Goal: Task Accomplishment & Management: Complete application form

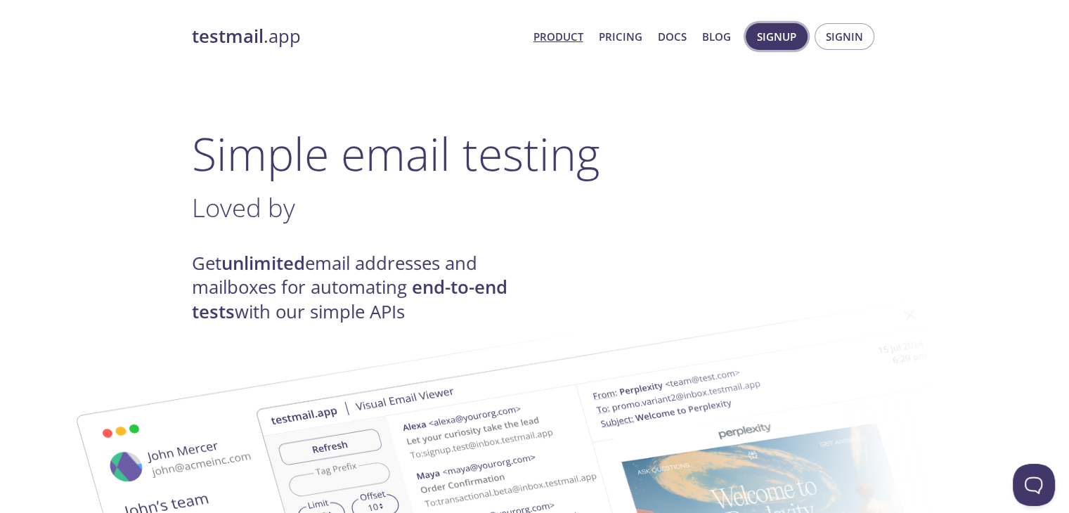
click at [782, 43] on span "Signup" at bounding box center [776, 36] width 39 height 18
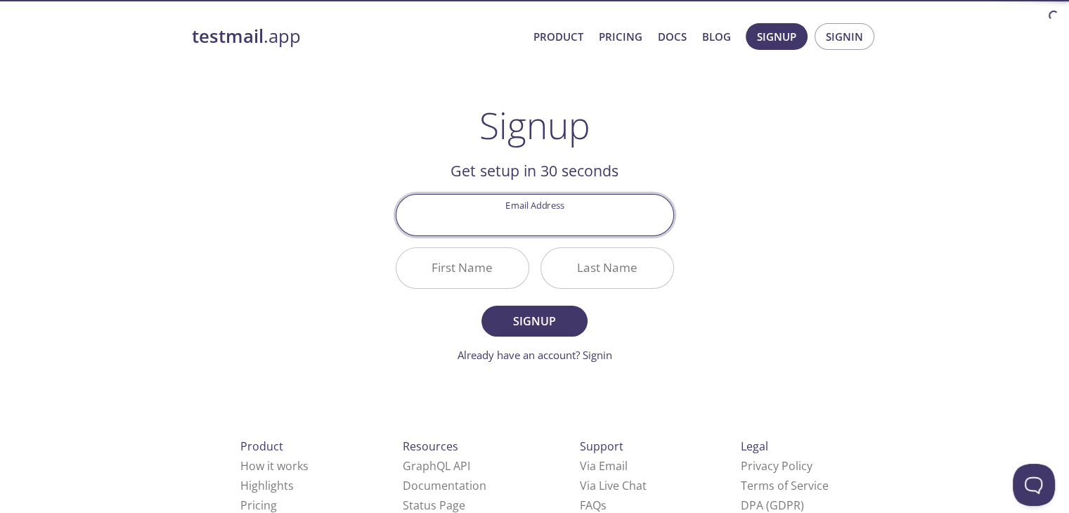
click at [584, 214] on input "Email Address" at bounding box center [534, 215] width 277 height 40
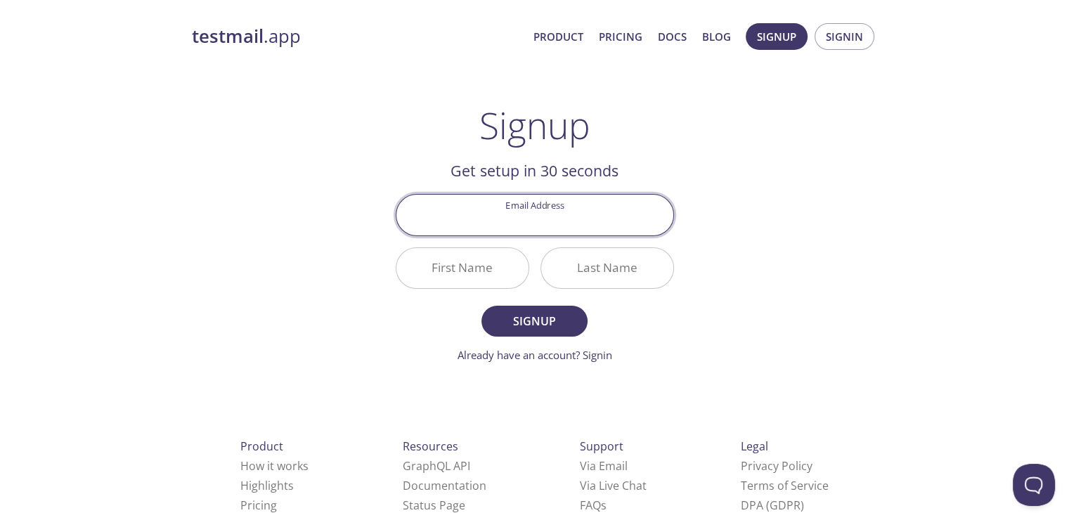
type input "[EMAIL_ADDRESS][DOMAIN_NAME]"
click at [475, 270] on input "First Name" at bounding box center [462, 268] width 132 height 40
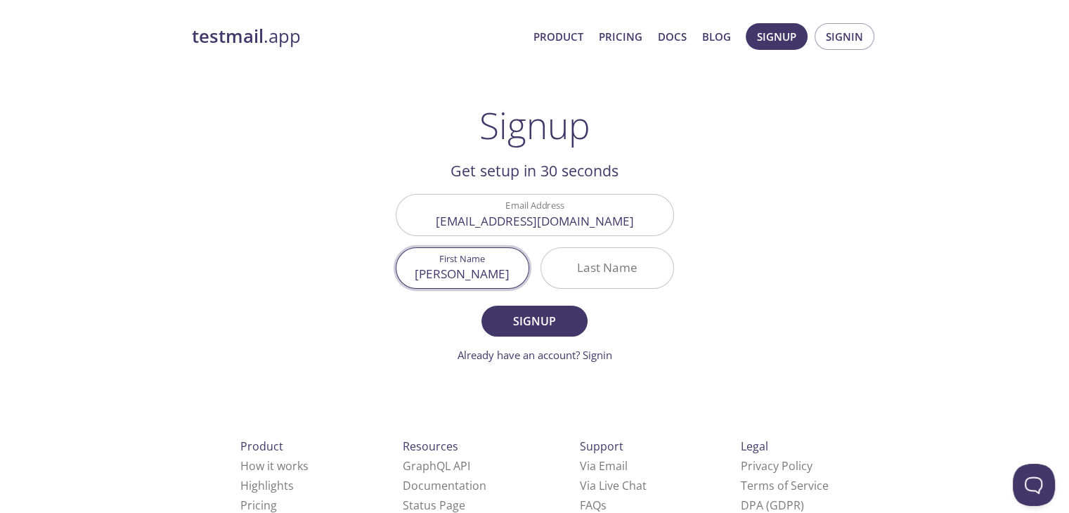
type input "[PERSON_NAME]"
click at [603, 265] on input "Last Name" at bounding box center [607, 268] width 132 height 40
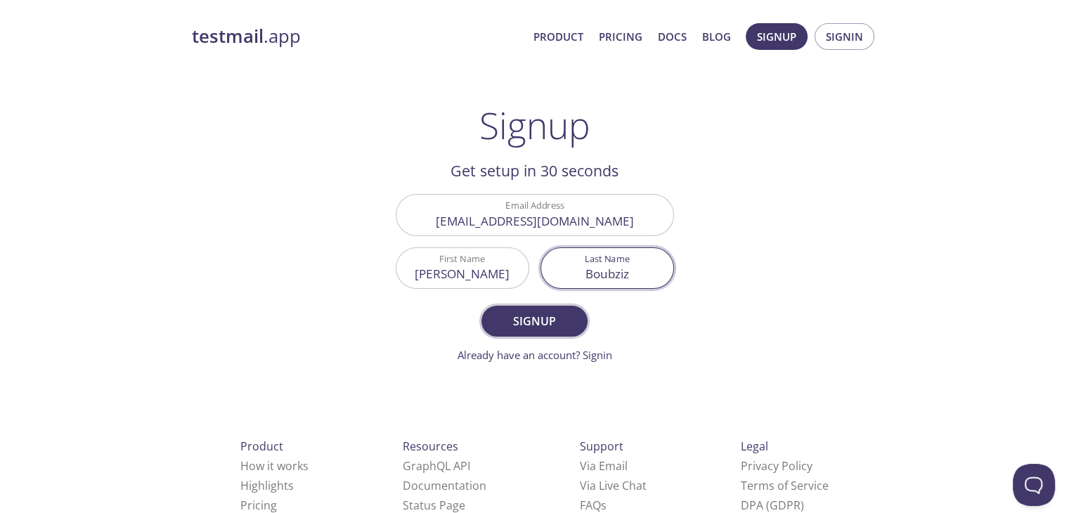
type input "Boubziz"
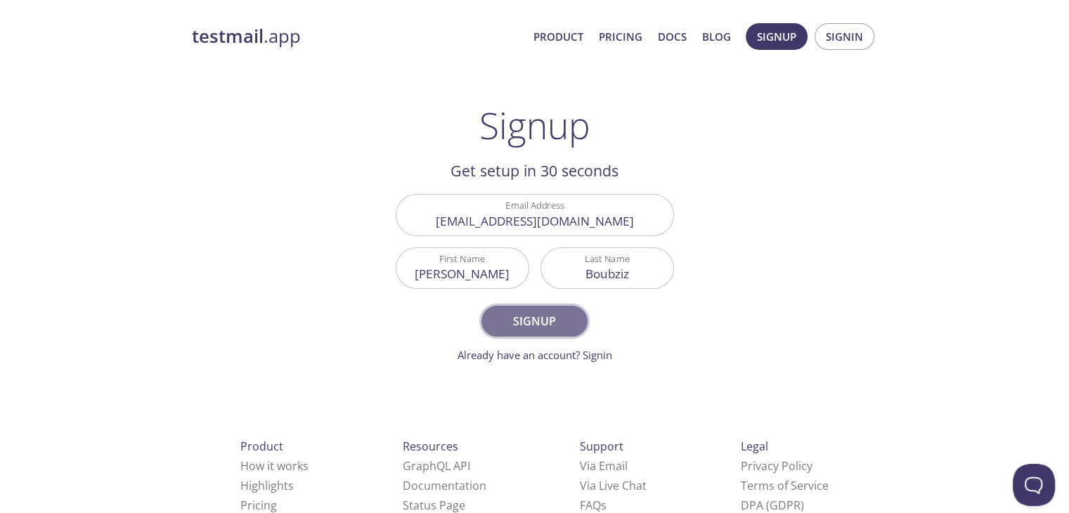
click at [515, 323] on span "Signup" at bounding box center [534, 321] width 74 height 20
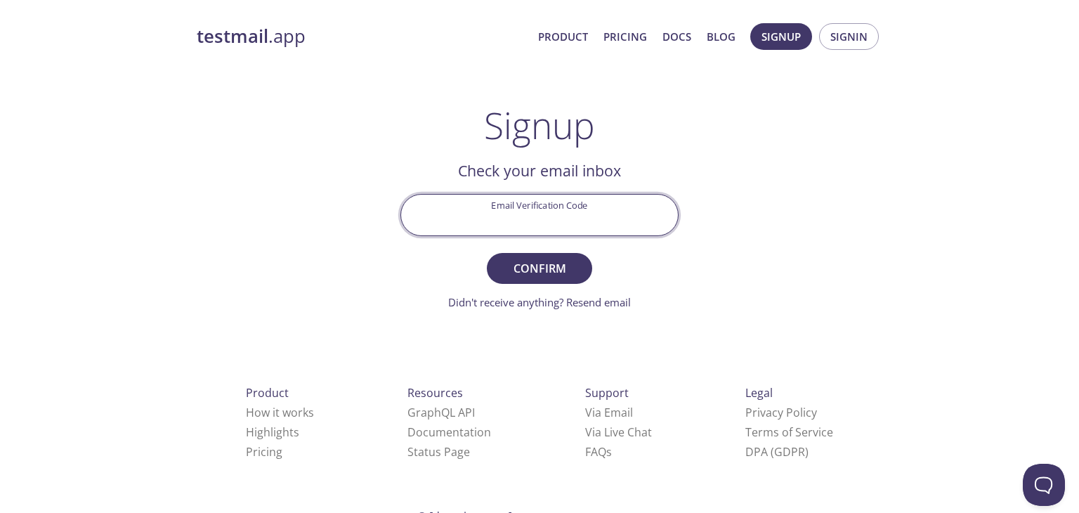
click at [555, 206] on input "Email Verification Code" at bounding box center [539, 215] width 277 height 40
type input "[EMAIL_ADDRESS][DOMAIN_NAME]"
click at [487, 253] on button "Confirm" at bounding box center [539, 268] width 105 height 31
drag, startPoint x: 631, startPoint y: 223, endPoint x: 163, endPoint y: 215, distance: 468.0
click at [163, 215] on div "testmail .app Product Pricing Docs Blog Signup Signin Signup Get setup in 30 se…" at bounding box center [539, 310] width 1079 height 592
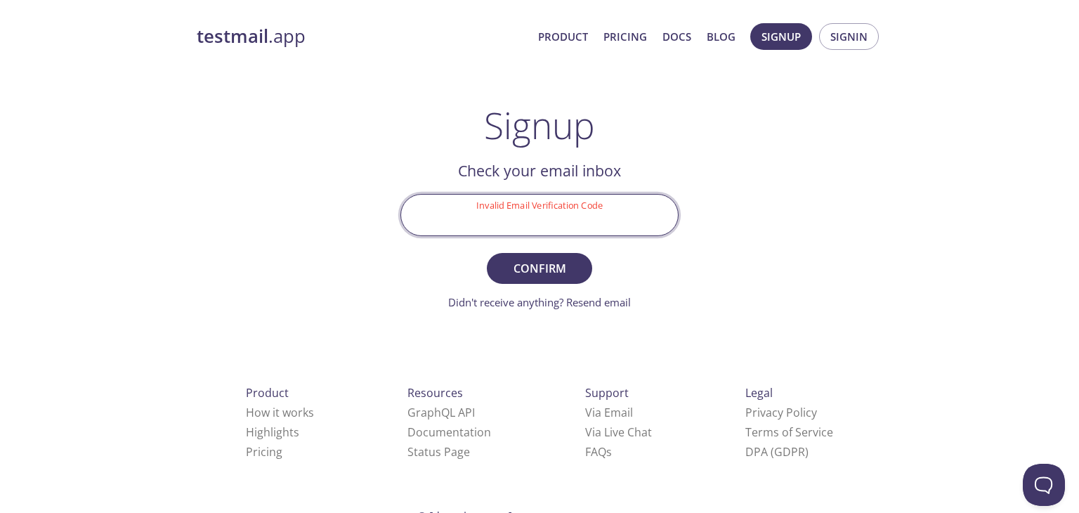
click at [495, 214] on input "Invalid Email Verification Code" at bounding box center [539, 215] width 277 height 40
paste input "9CLEVEW"
type input "9CLEVEW"
click at [558, 268] on span "Confirm" at bounding box center [539, 269] width 74 height 20
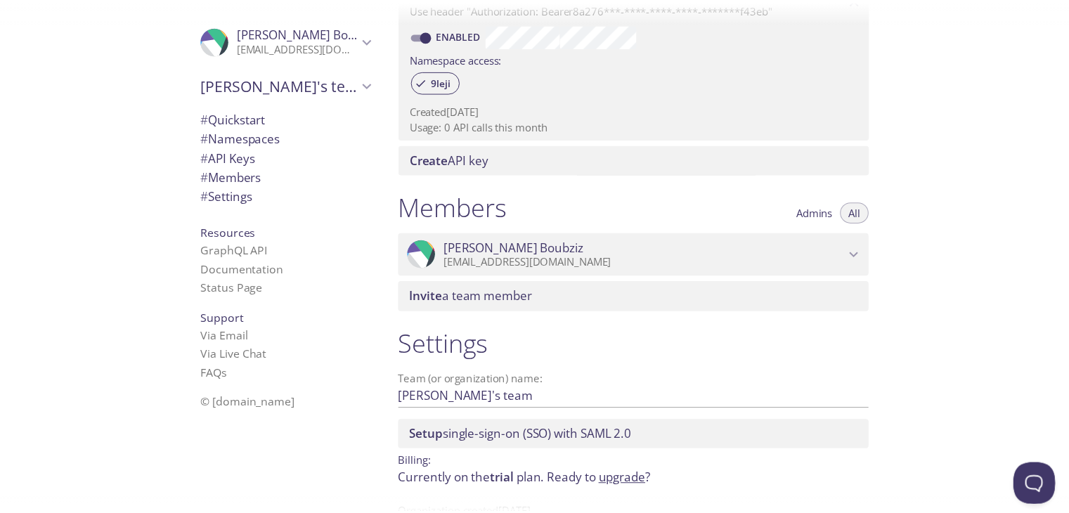
scroll to position [486, 0]
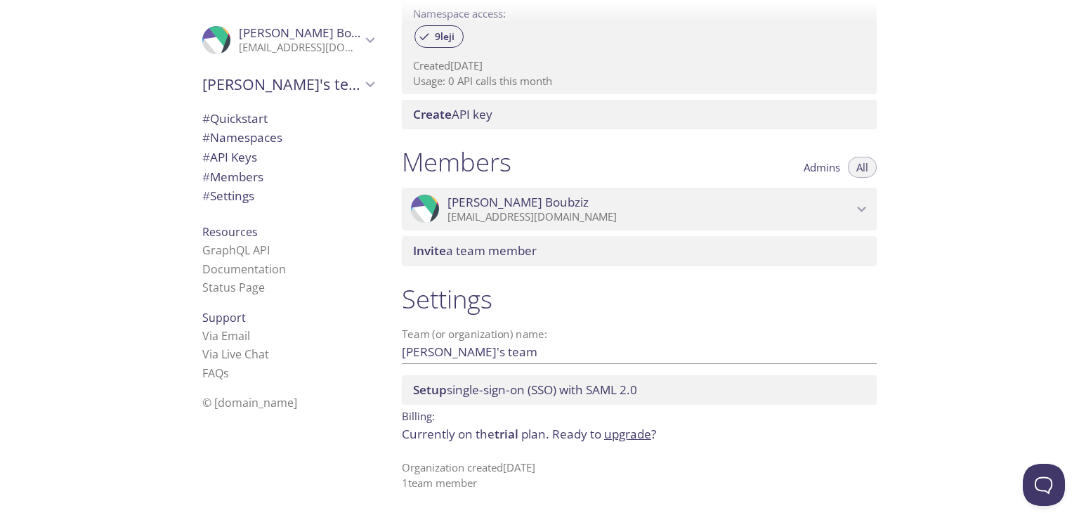
click at [618, 439] on link "upgrade" at bounding box center [627, 434] width 47 height 16
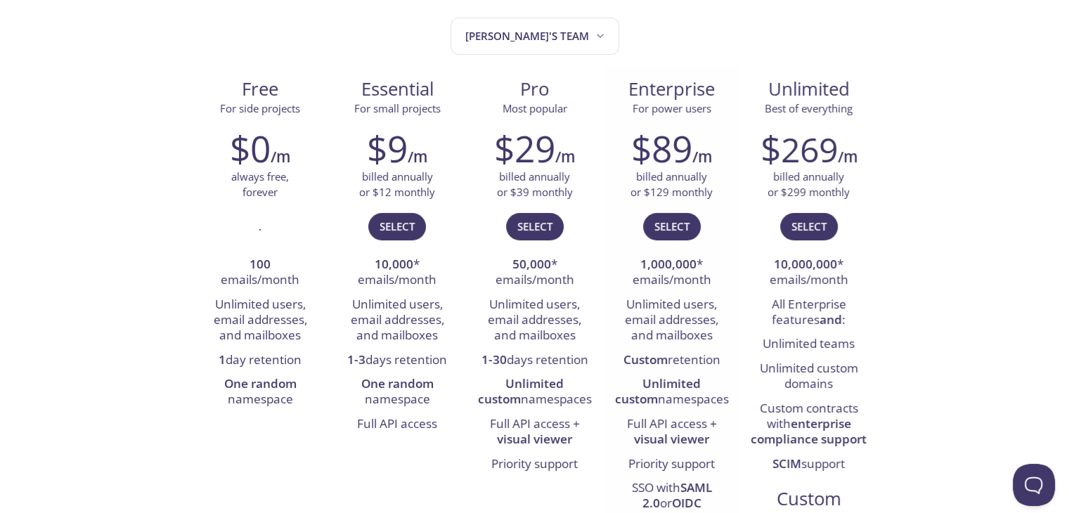
scroll to position [70, 0]
